Goal: Find specific page/section: Find specific page/section

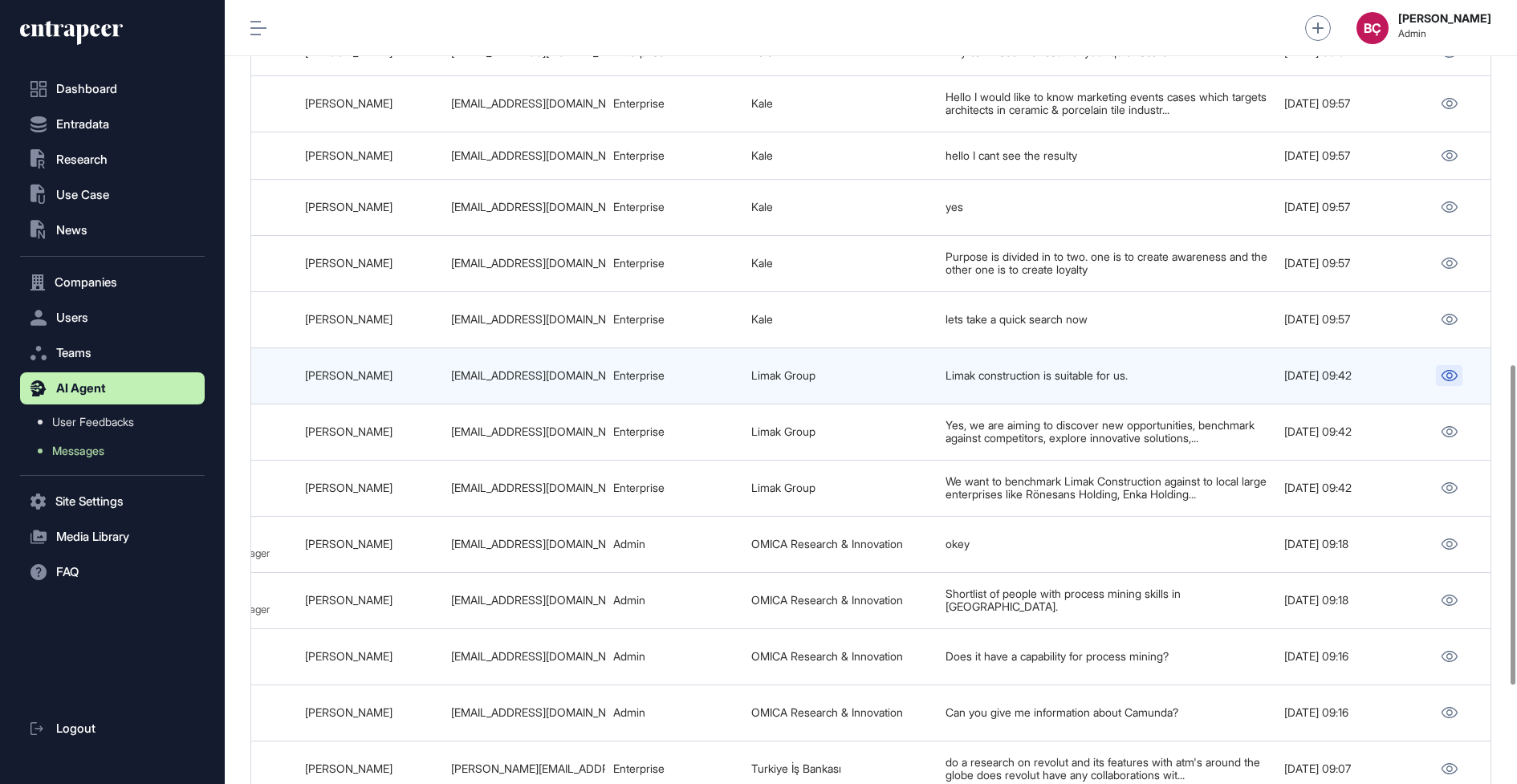
scroll to position [885, 0]
click at [474, 371] on div "aylinkarci@limak.com.tr" at bounding box center [524, 377] width 147 height 13
copy tr "aylinkarci@limak.com.tr"
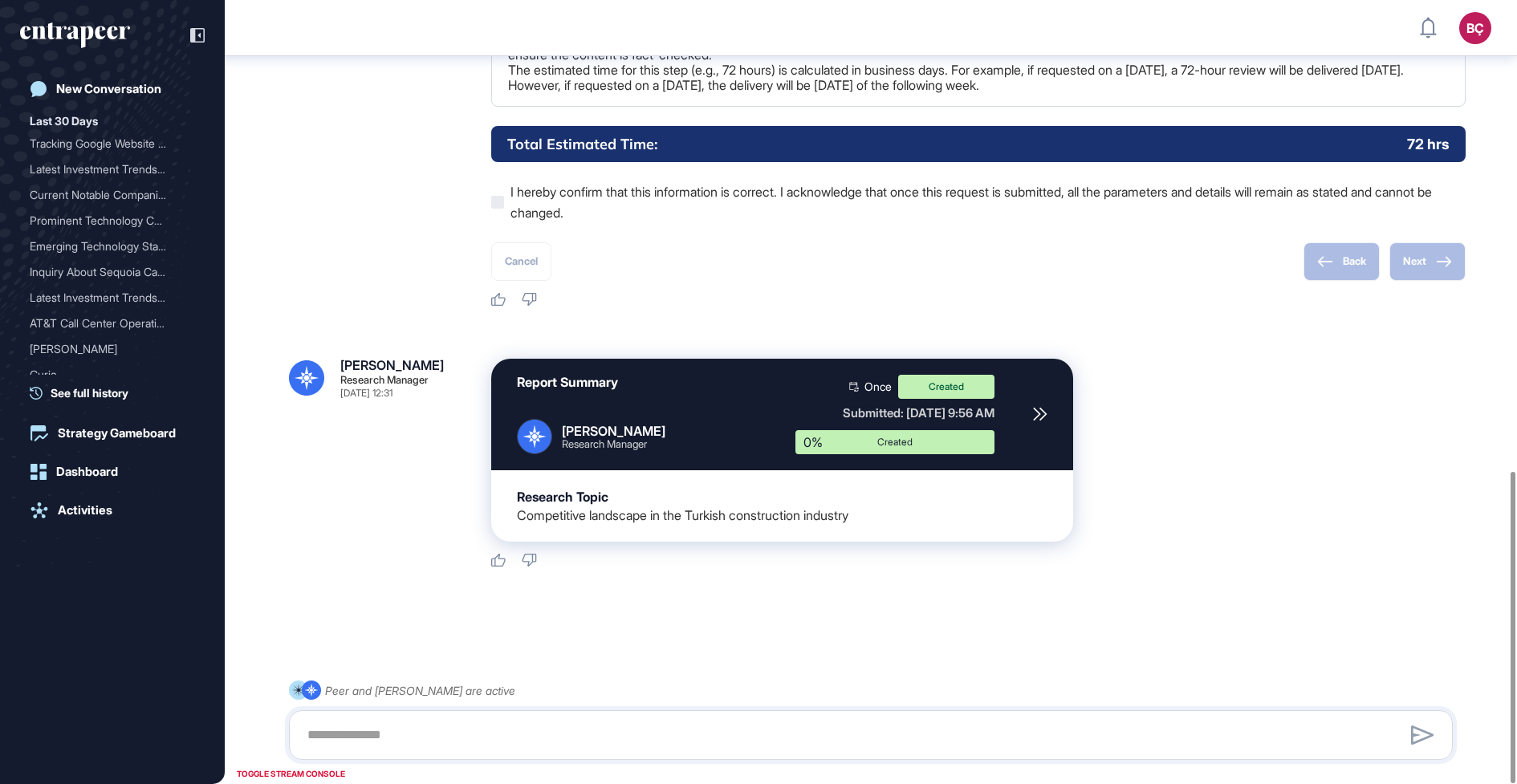
scroll to position [1184, 0]
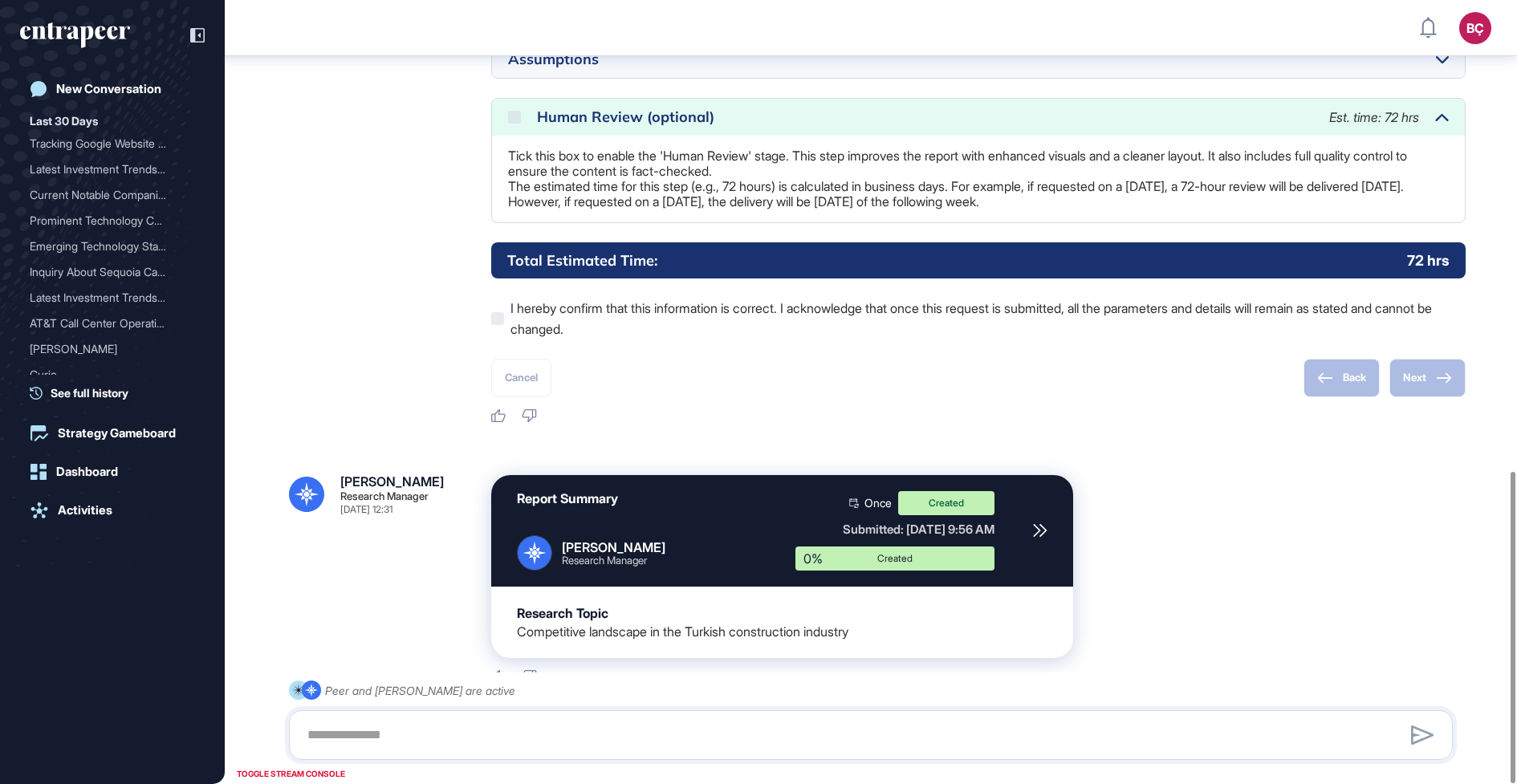
scroll to position [1184, 0]
